Goal: Information Seeking & Learning: Check status

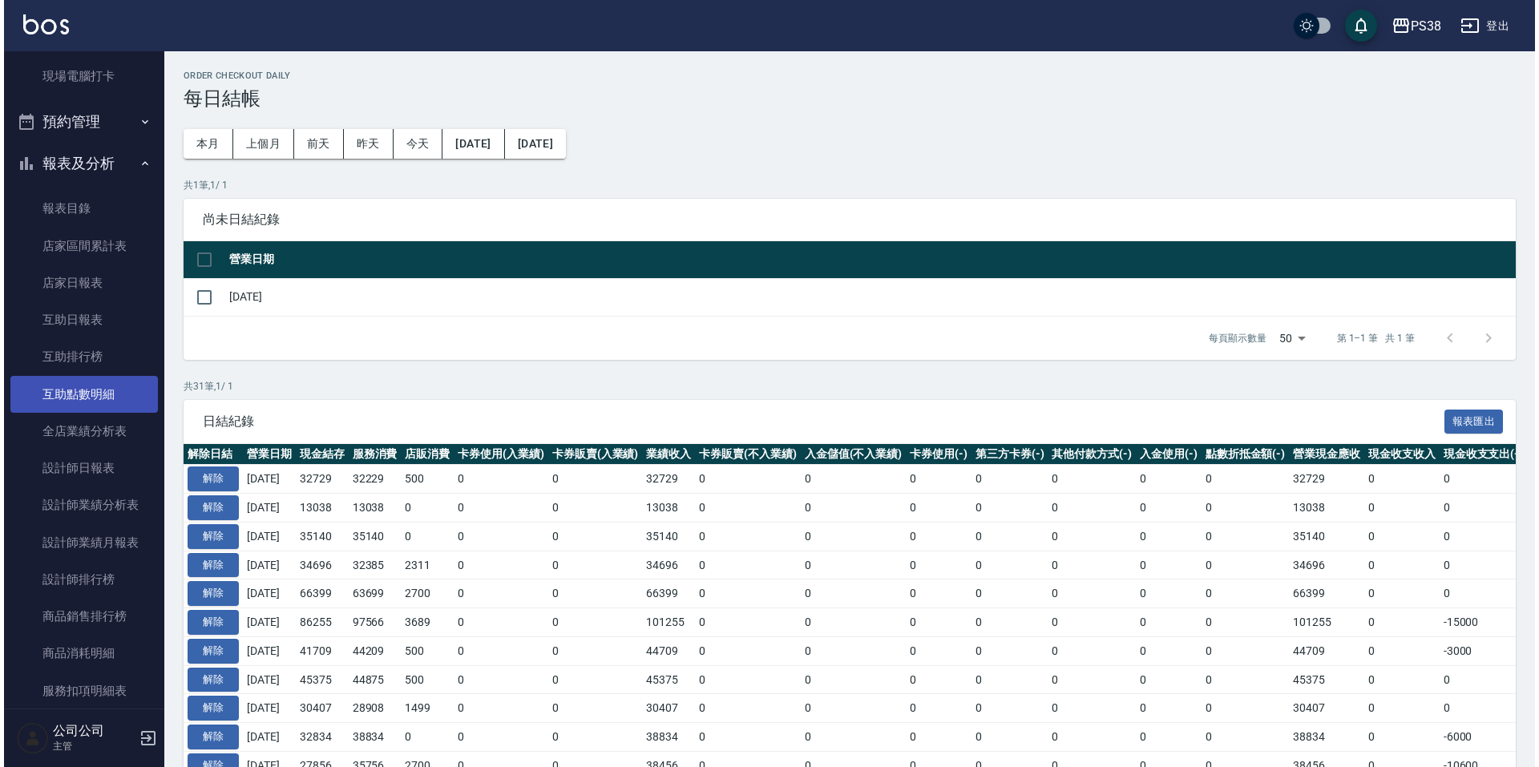
scroll to position [641, 0]
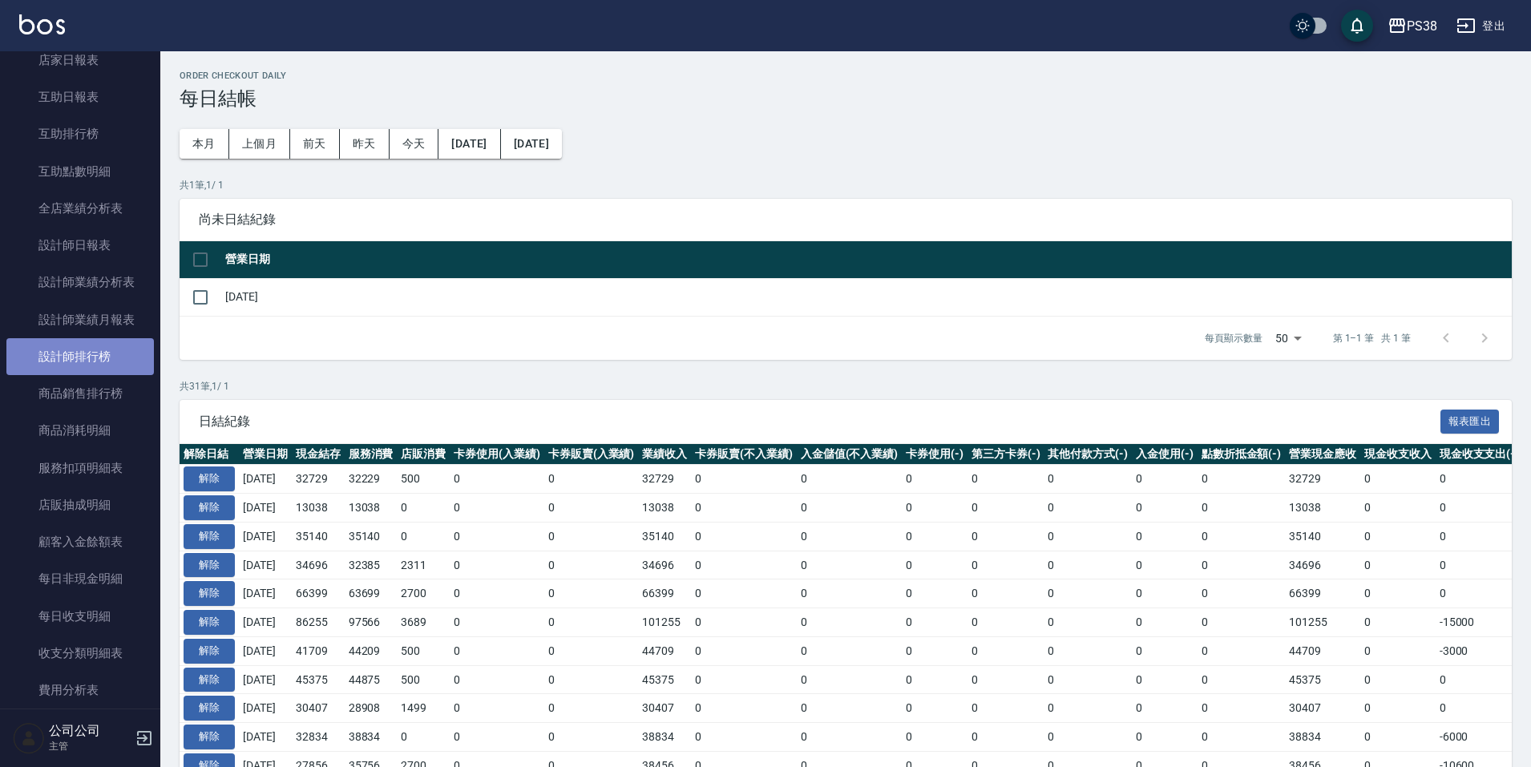
click at [87, 363] on link "設計師排行榜" at bounding box center [79, 356] width 147 height 37
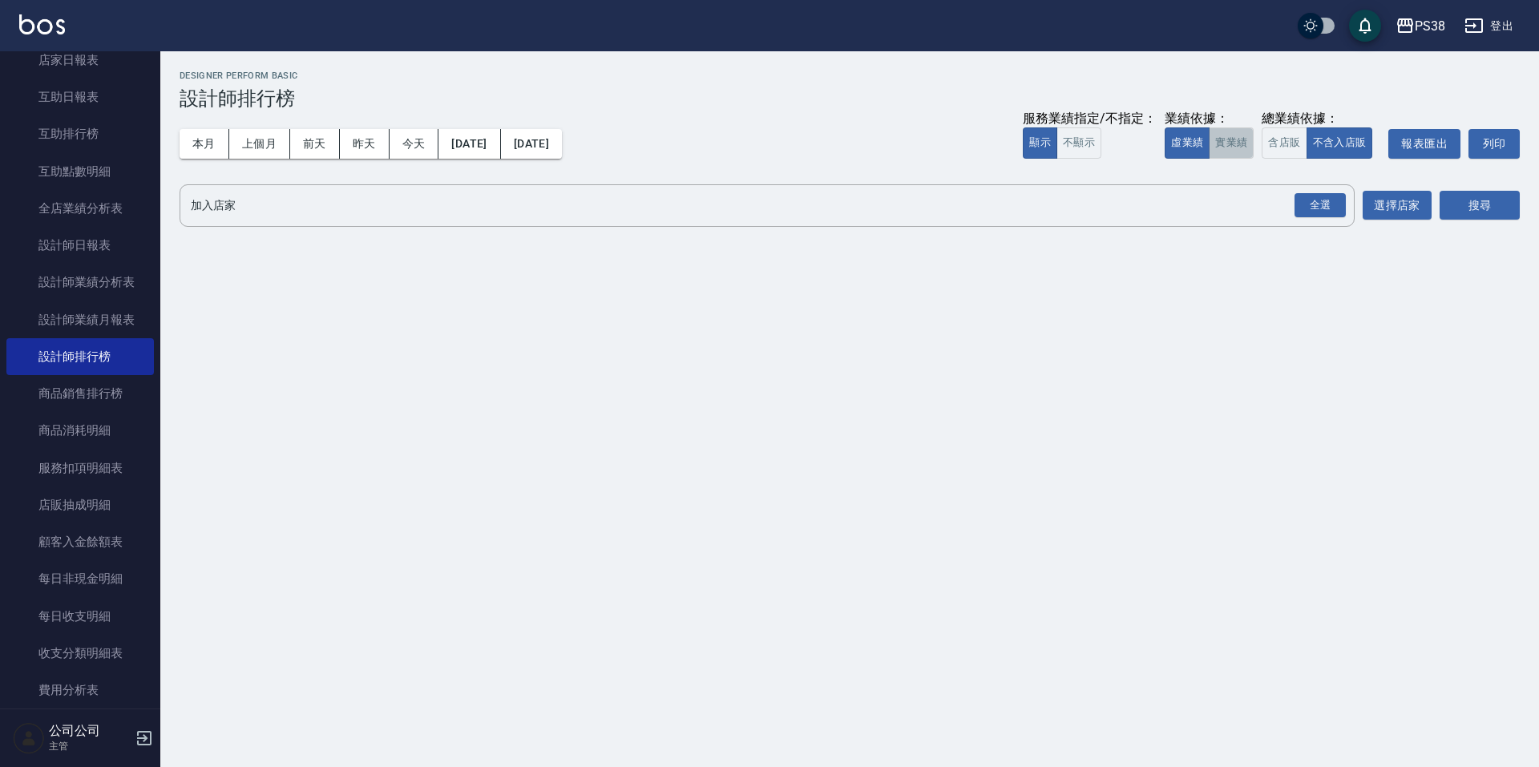
click at [1219, 140] on button "實業績" at bounding box center [1231, 142] width 45 height 31
click at [1311, 213] on div "全選" at bounding box center [1319, 205] width 51 height 25
click at [1463, 208] on button "搜尋" at bounding box center [1479, 207] width 80 height 30
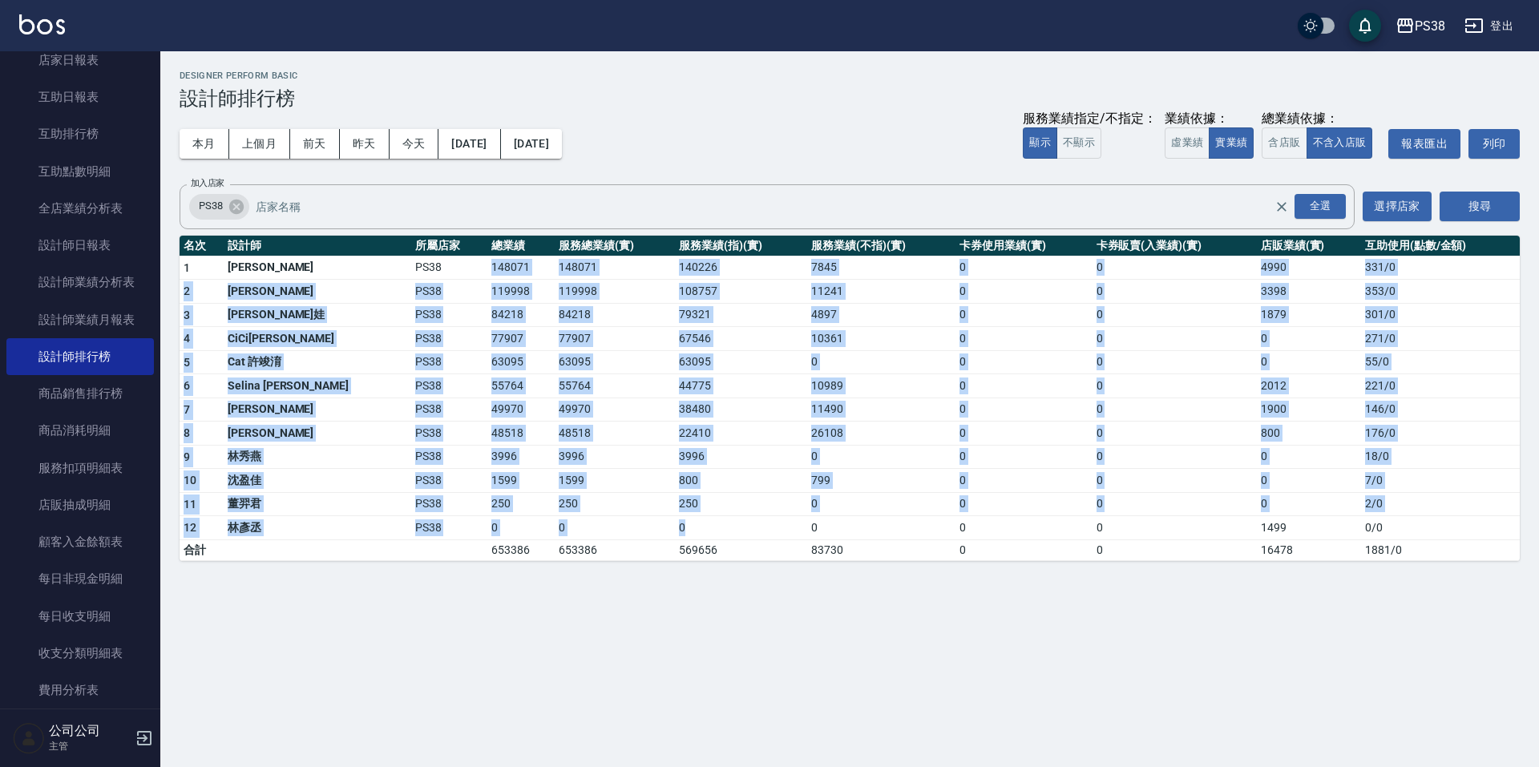
drag, startPoint x: 430, startPoint y: 264, endPoint x: 652, endPoint y: 530, distance: 345.9
click at [652, 530] on tbody "1 [PERSON_NAME] PS38 148071 148071 140226 7845 0 0 4990 331 / 0 2 Aisha [PERSON…" at bounding box center [850, 408] width 1340 height 305
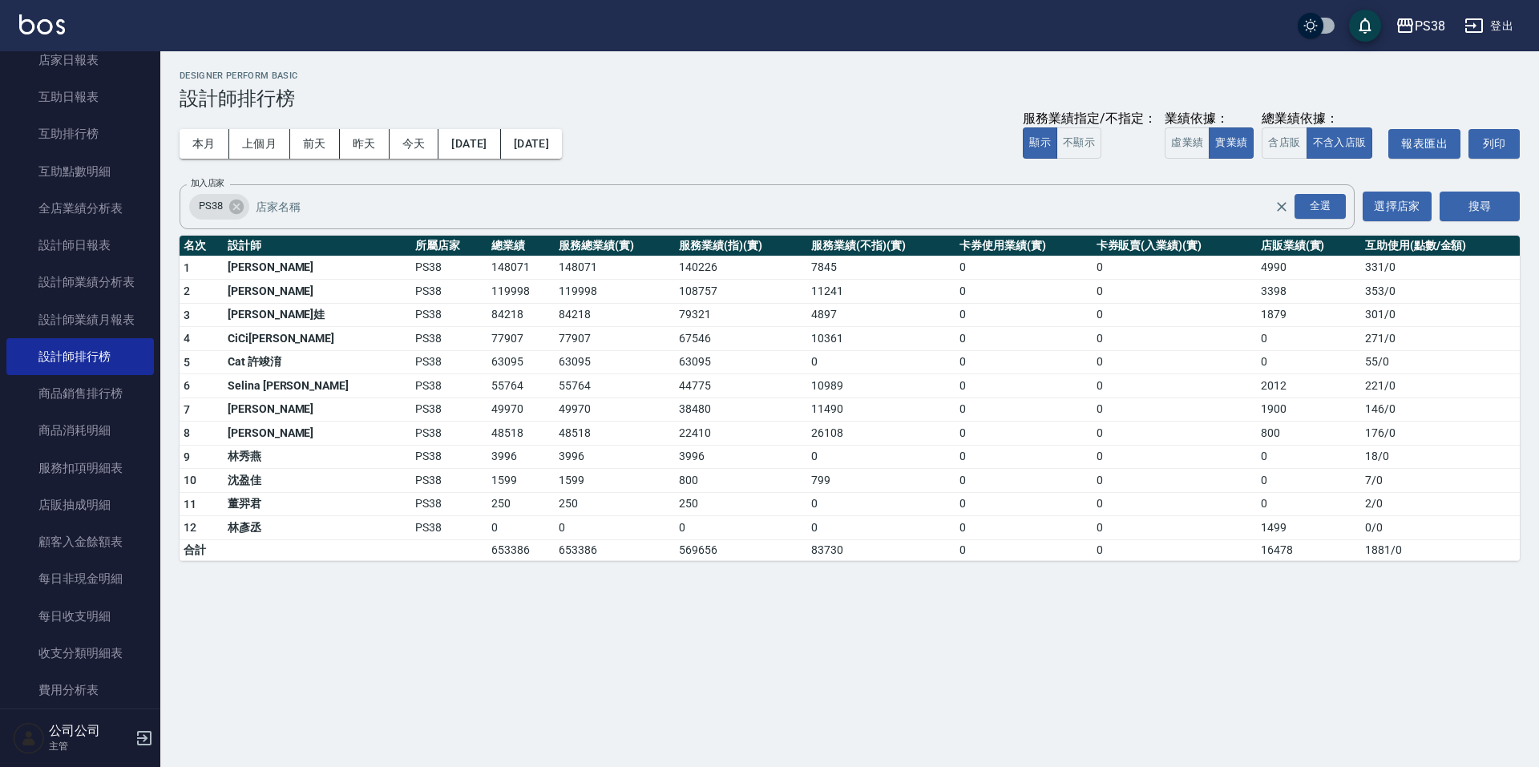
click at [695, 703] on div "PS38 [DATE] - [DATE] 設計師排行榜 列印時間： [DATE][PHONE_NUMBER]:11 Designer Perform Basi…" at bounding box center [769, 383] width 1539 height 767
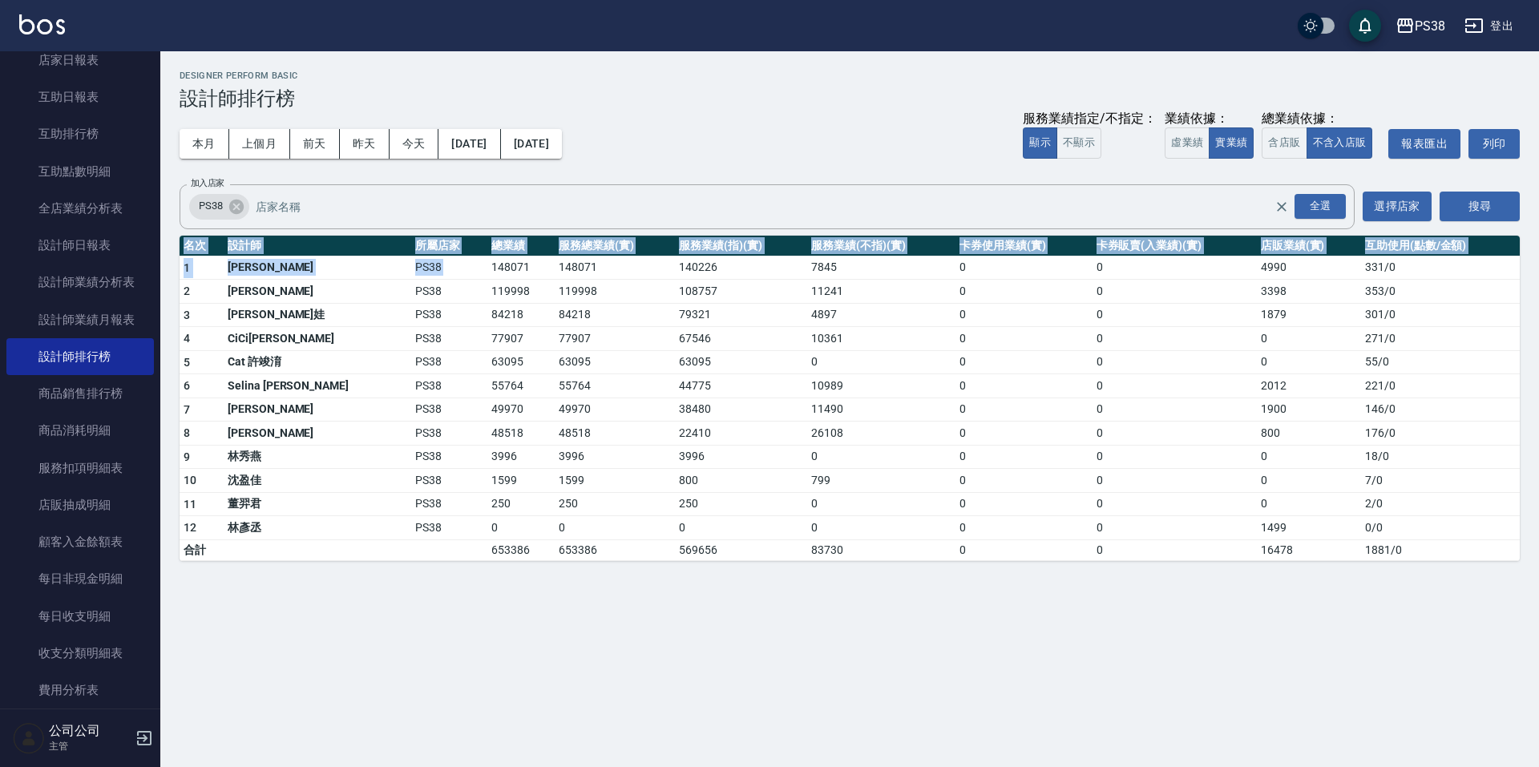
drag, startPoint x: 426, startPoint y: 264, endPoint x: 550, endPoint y: 572, distance: 332.6
click at [550, 572] on div "PS38 [DATE] - [DATE] 設計師排行榜 列印時間： [DATE][PHONE_NUMBER]:11 Designer Perform Basi…" at bounding box center [849, 315] width 1379 height 529
click at [556, 633] on div "PS38 [DATE] - [DATE] 設計師排行榜 列印時間： [DATE][PHONE_NUMBER]:11 Designer Perform Basi…" at bounding box center [769, 383] width 1539 height 767
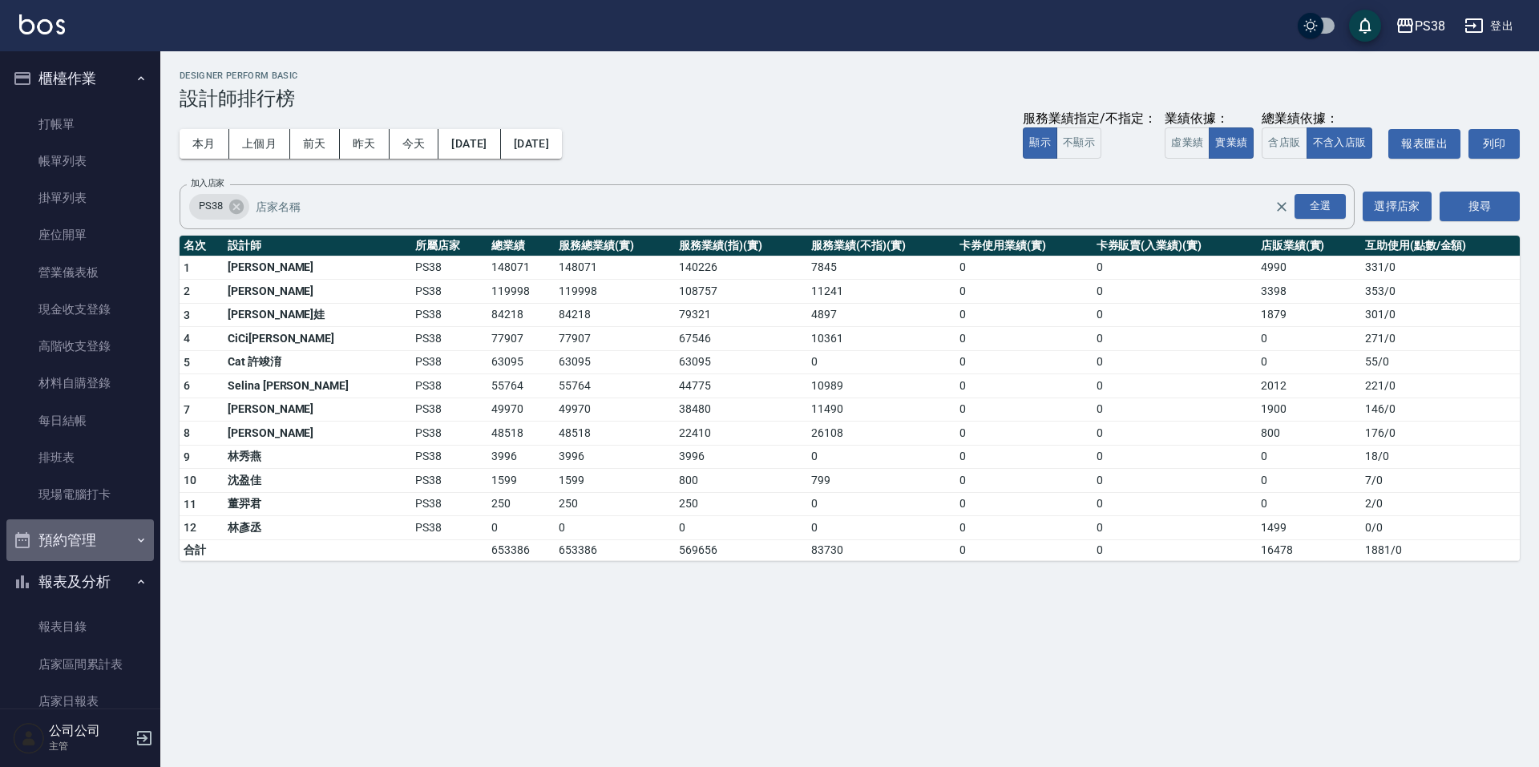
click at [135, 536] on icon "button" at bounding box center [141, 540] width 13 height 13
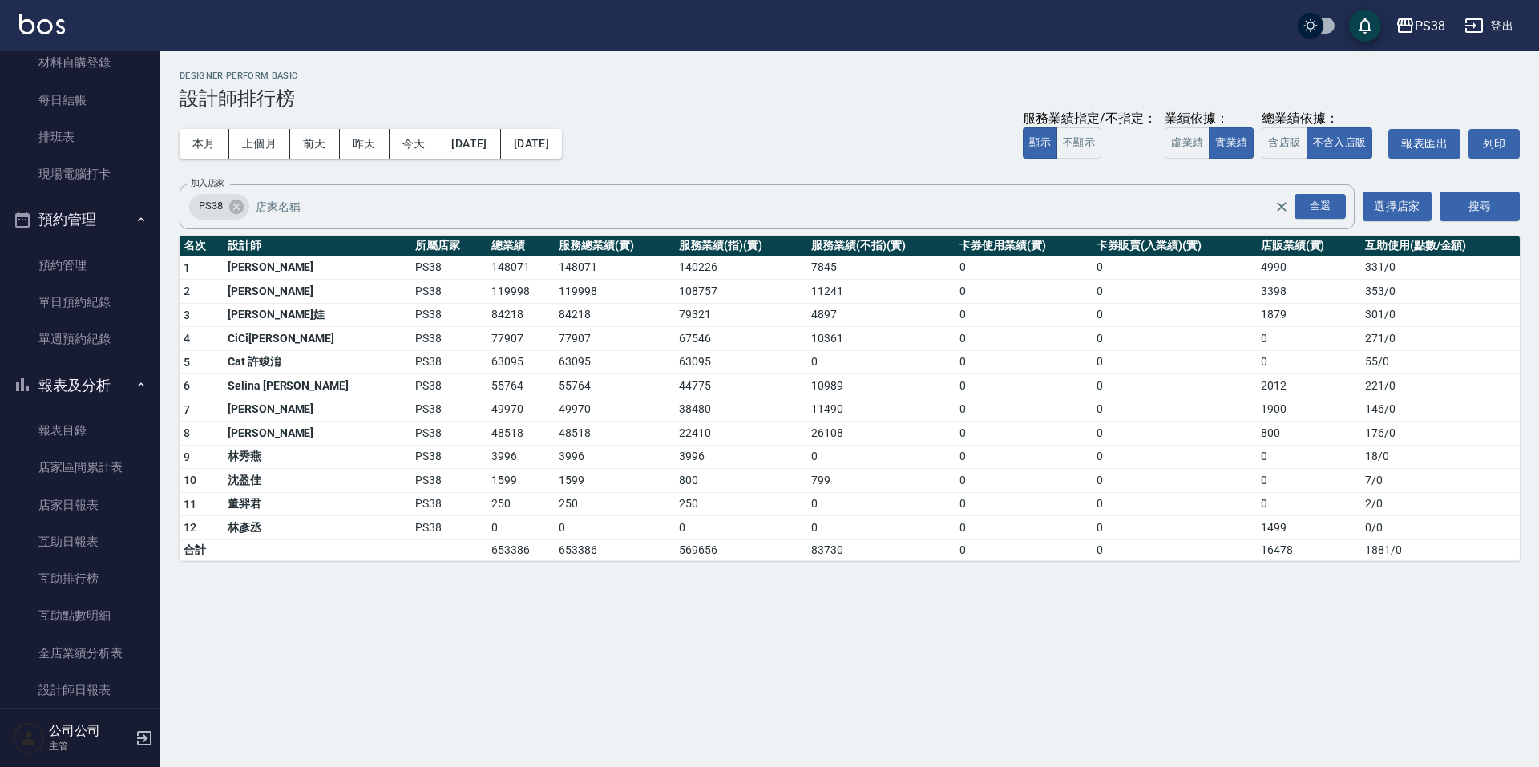
scroll to position [641, 0]
